Goal: Transaction & Acquisition: Purchase product/service

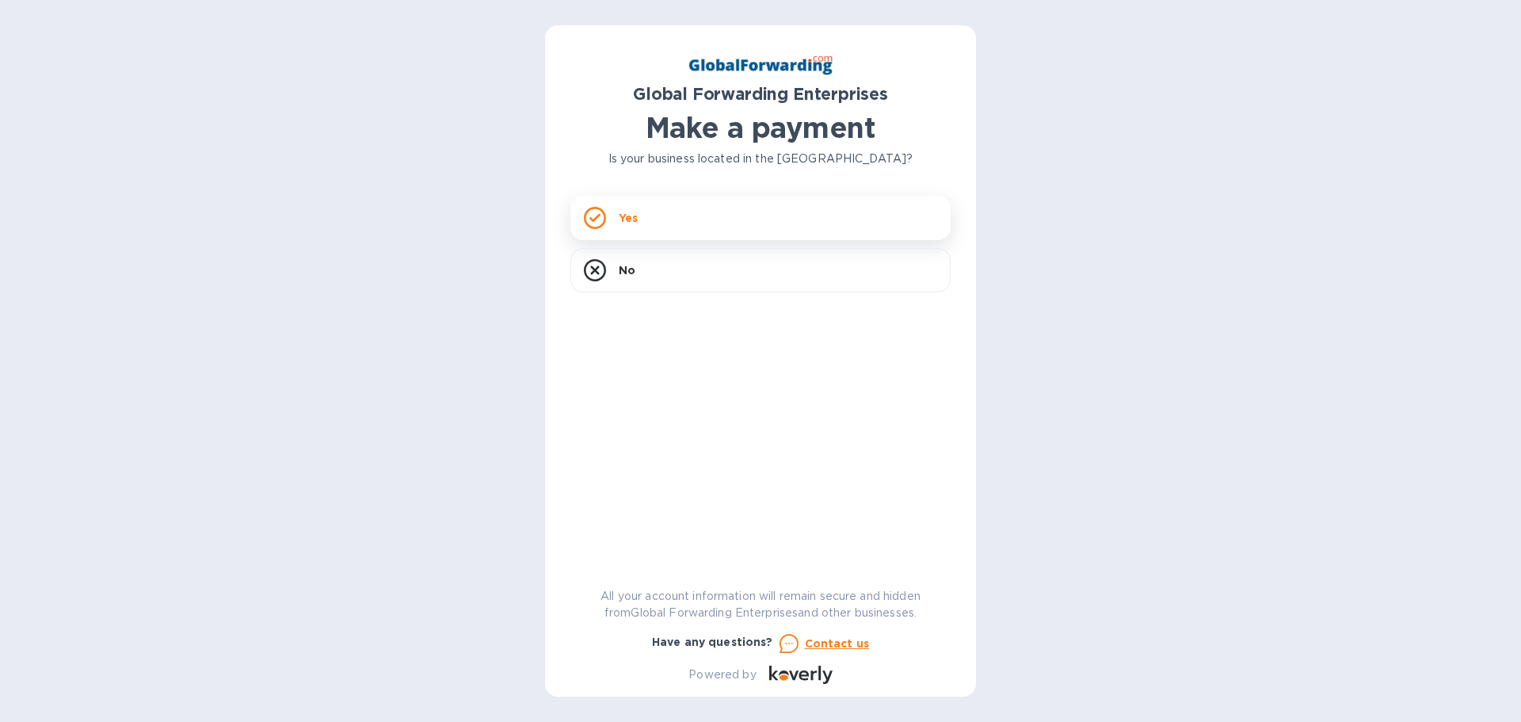
click at [595, 214] on icon at bounding box center [595, 218] width 22 height 22
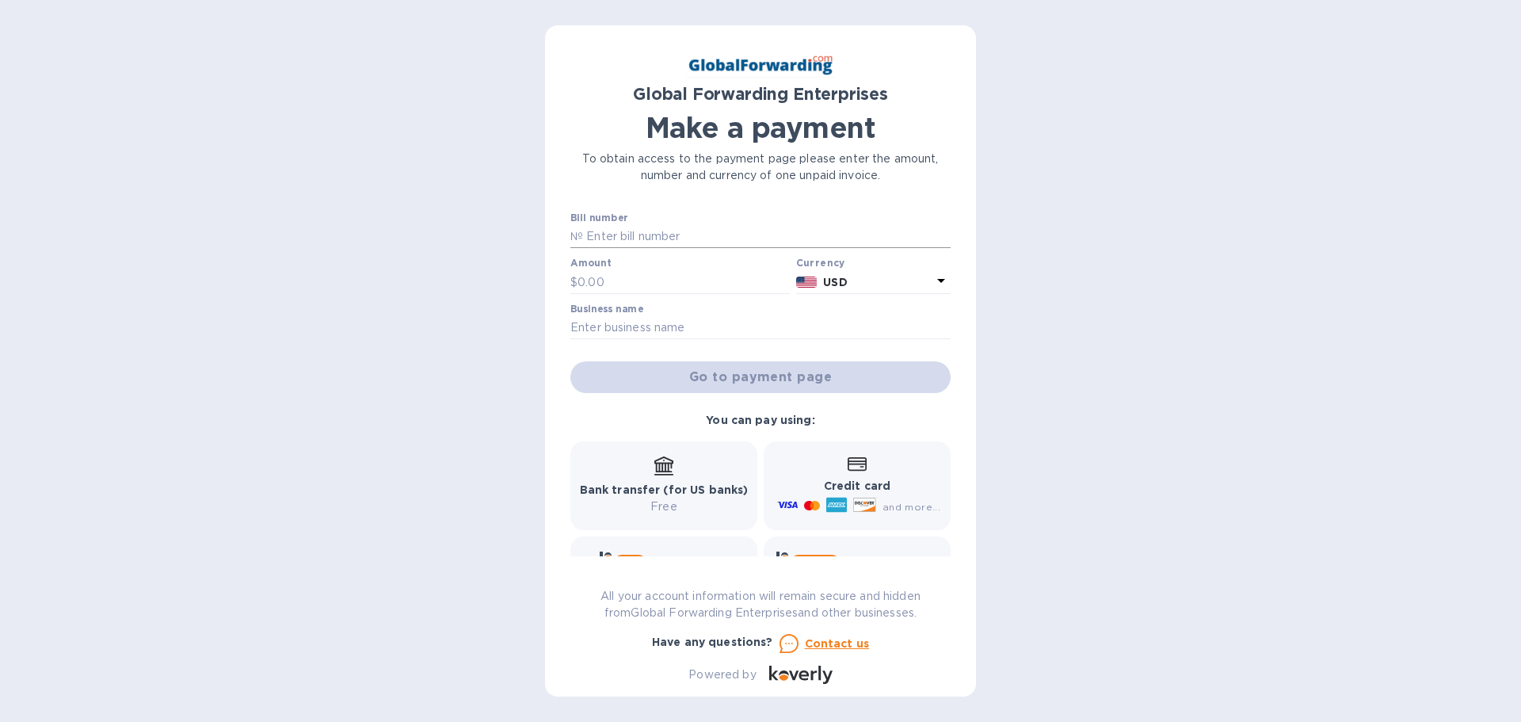
click at [716, 229] on input "text" at bounding box center [767, 237] width 368 height 24
paste input "79707102"
type input "79707102"
click at [620, 288] on input "text" at bounding box center [684, 282] width 212 height 24
type input "558.47"
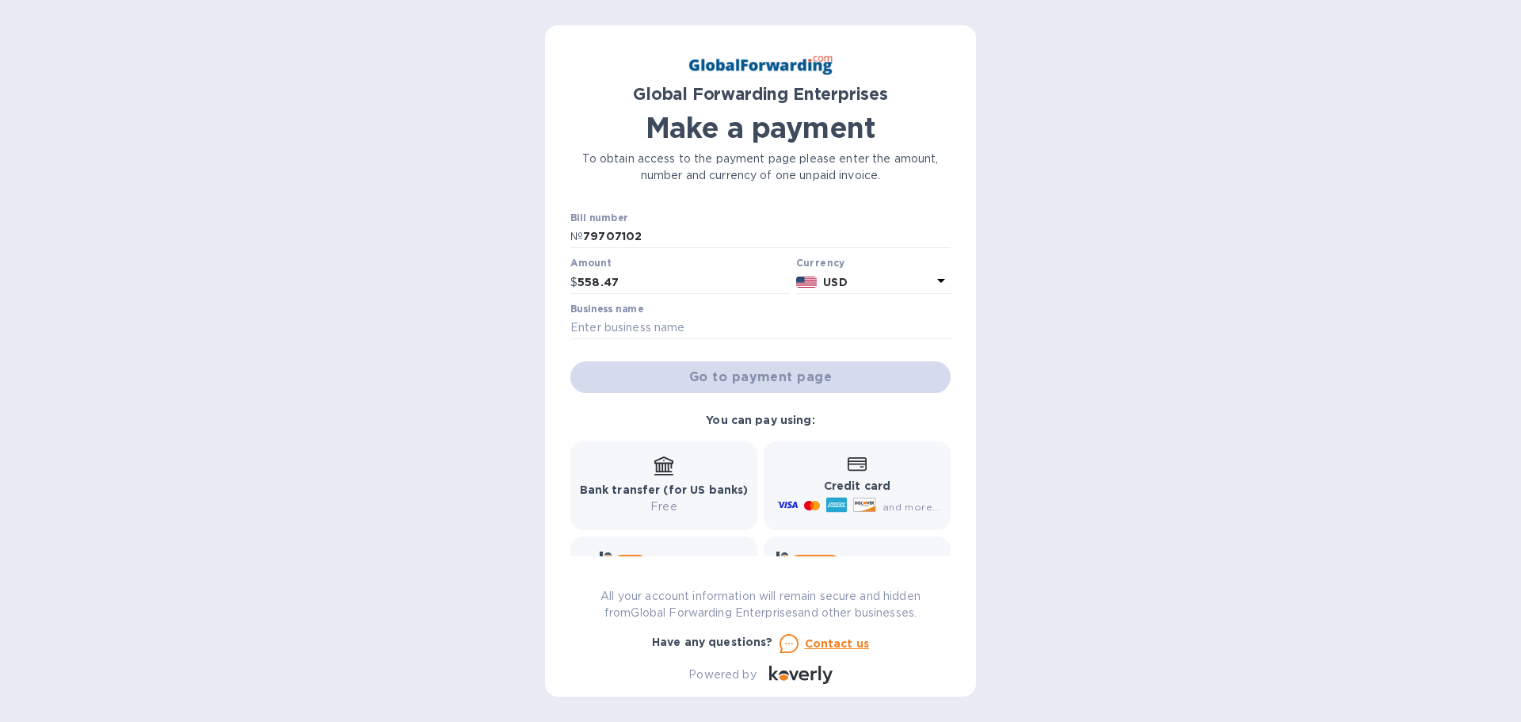
click at [619, 314] on label "Business name" at bounding box center [607, 309] width 73 height 10
click at [615, 321] on input "text" at bounding box center [761, 328] width 380 height 24
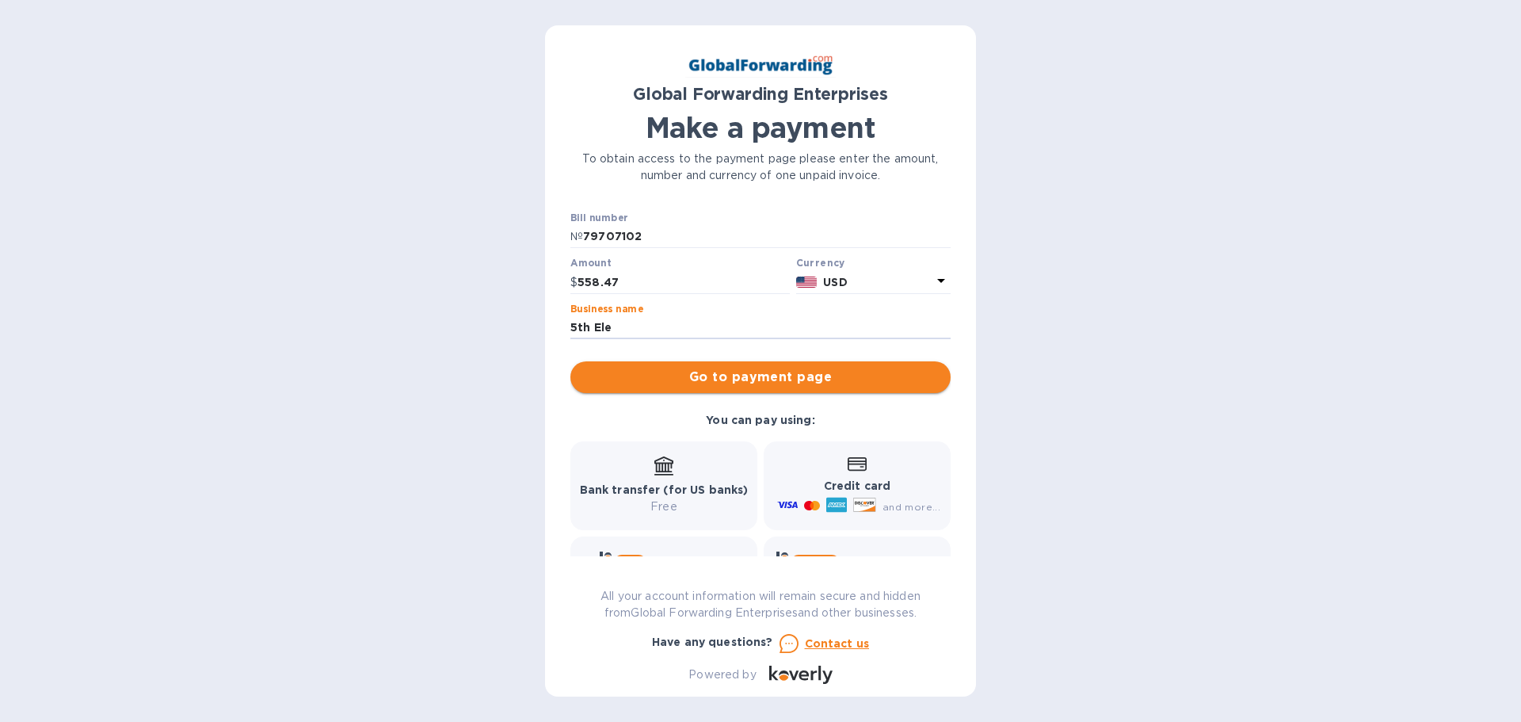
type input "5th Element Gear LLC"
click at [651, 471] on div "Bank transfer (for US banks) Free" at bounding box center [664, 485] width 169 height 59
click at [710, 380] on span "Go to payment page" at bounding box center [760, 377] width 355 height 19
